Goal: Information Seeking & Learning: Learn about a topic

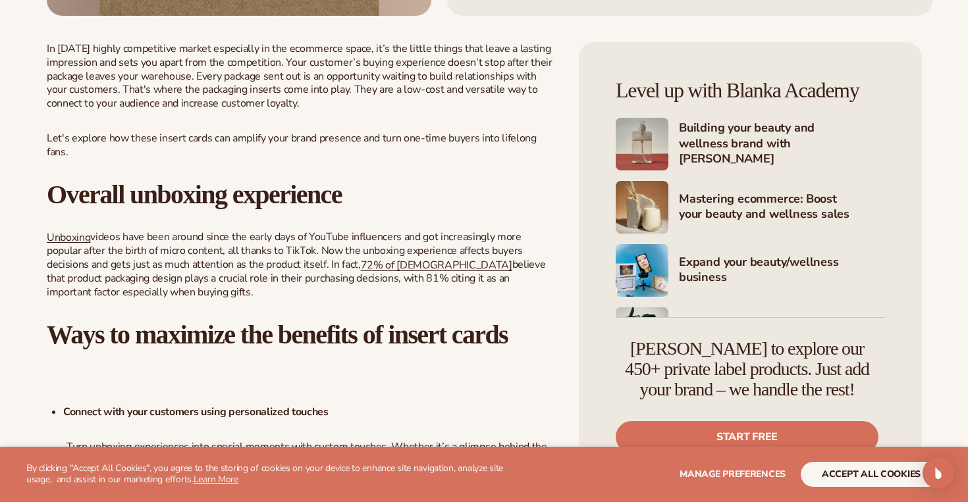
scroll to position [490, 0]
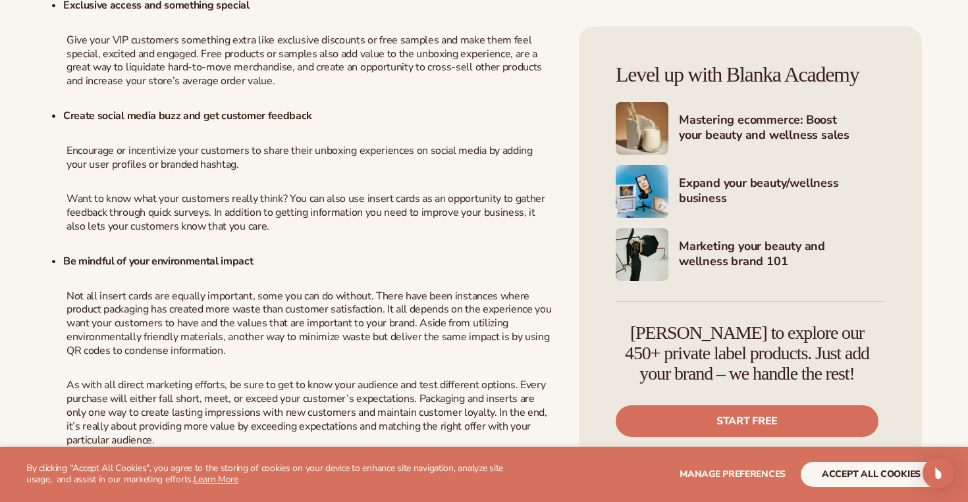
scroll to position [1270, 0]
